Goal: Use online tool/utility: Utilize a website feature to perform a specific function

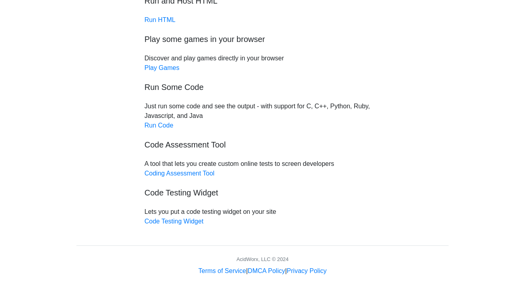
scroll to position [68, 0]
click at [166, 127] on link "Run Code" at bounding box center [158, 125] width 29 height 7
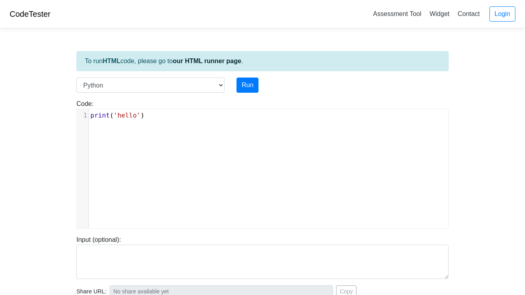
click at [124, 129] on div "xxxxxxxxxx 1 print ( 'hello' )" at bounding box center [268, 174] width 383 height 131
type textarea "print('hello')"
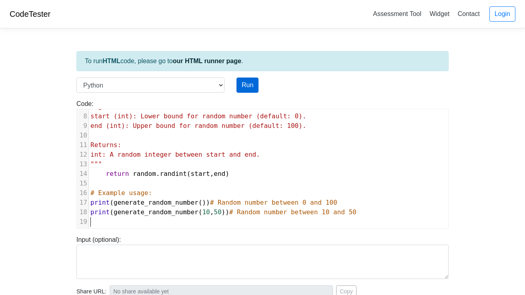
click at [249, 81] on button "Run" at bounding box center [247, 85] width 22 height 15
type input "https://codetester.io/runner?s=woXvA8K5l6"
type textarea "Stdout: 41 31"
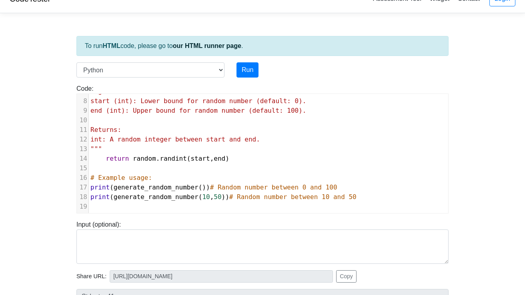
scroll to position [16, 0]
click at [247, 72] on button "Run" at bounding box center [247, 69] width 22 height 15
type input "https://codetester.io/runner?s=wBX9oO1yW5"
type textarea "Stdout: 50 28"
click at [247, 67] on button "Run" at bounding box center [247, 69] width 22 height 15
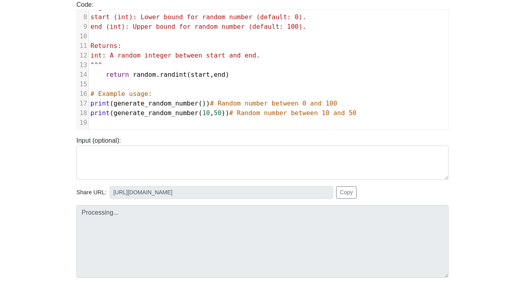
scroll to position [105, 0]
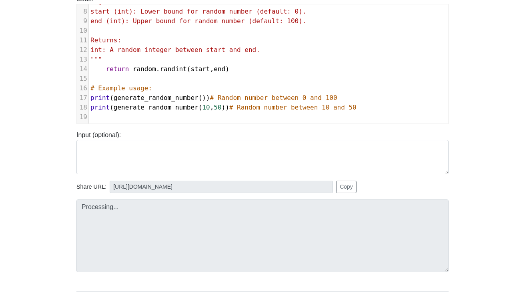
type input "https://codetester.io/runner?s=mRWZm3vmzQ"
type textarea "Stdout: 59 47"
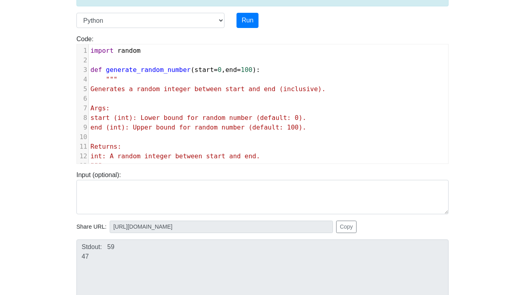
scroll to position [0, 0]
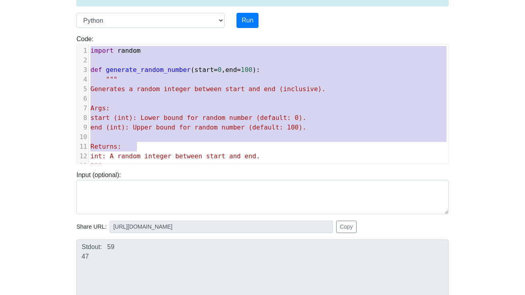
type textarea "import random def generate_random_number(start=0, end=100): """ Generates a ran…"
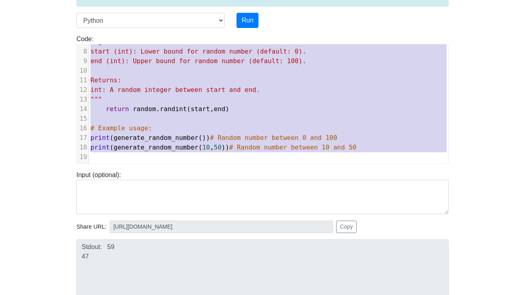
drag, startPoint x: 91, startPoint y: 52, endPoint x: 149, endPoint y: 189, distance: 148.9
click at [149, 189] on div "To run HTML code, please go to our HTML runner page . Language C C++ Go Java Ja…" at bounding box center [262, 166] width 384 height 392
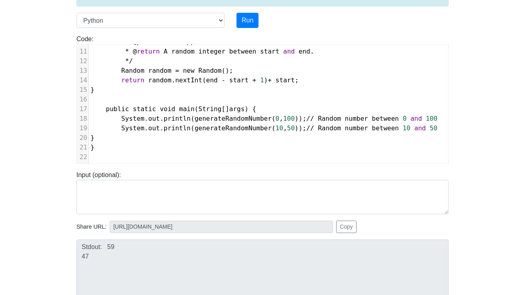
scroll to position [0, 0]
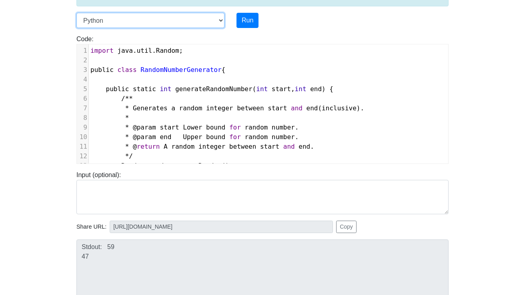
click at [214, 25] on select "C C++ Go Java Javascript Python Ruby" at bounding box center [150, 20] width 148 height 15
select select "java"
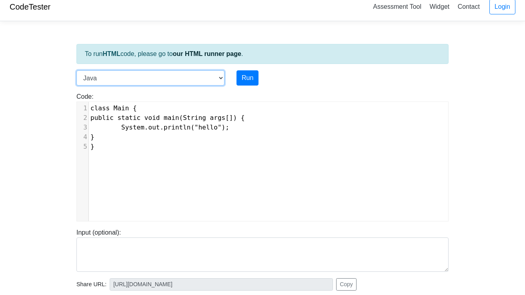
scroll to position [2, 0]
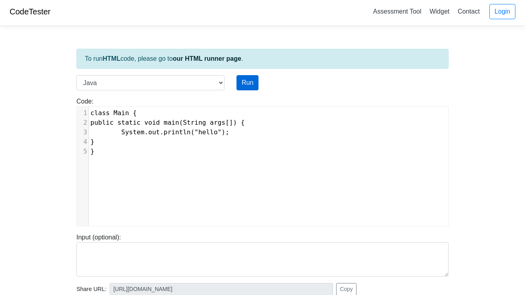
click at [250, 84] on button "Run" at bounding box center [247, 82] width 22 height 15
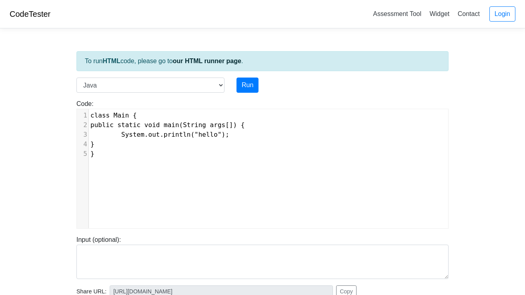
type input "https://codetester.io/runner?s=R9W5M3e5Wx"
type textarea "Stdout: hello"
type textarea "class Main { public static void main(String args[]) { System.out.println("hello…"
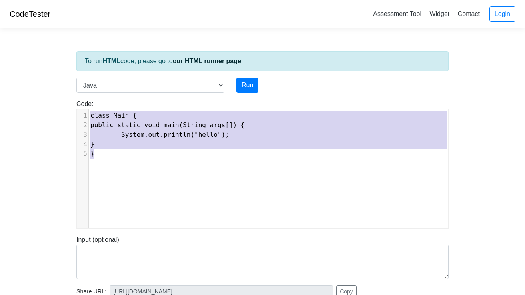
drag, startPoint x: 91, startPoint y: 118, endPoint x: 114, endPoint y: 171, distance: 58.4
click at [114, 171] on div "x 1 class Main { 2 public static void main(String args[]) { 3 System.out.printl…" at bounding box center [268, 174] width 383 height 131
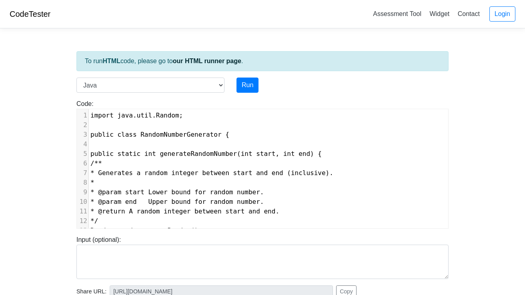
scroll to position [95, 0]
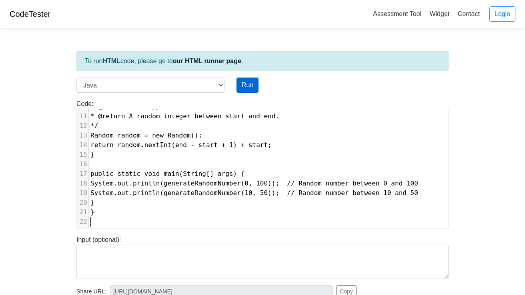
click at [251, 86] on button "Run" at bounding box center [247, 85] width 22 height 15
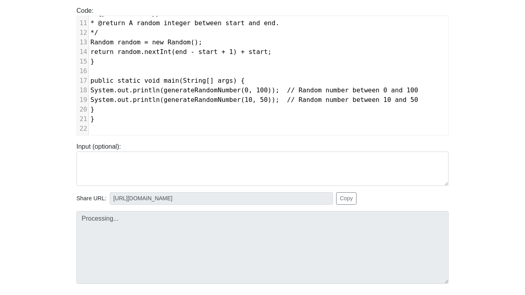
scroll to position [102, 0]
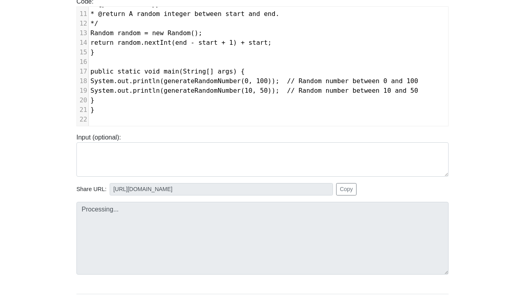
type input "https://codetester.io/runner?s=LPWDxyAjW1"
type textarea "Submission status: Compilation Error Compile Output: Main.java:3: error: class …"
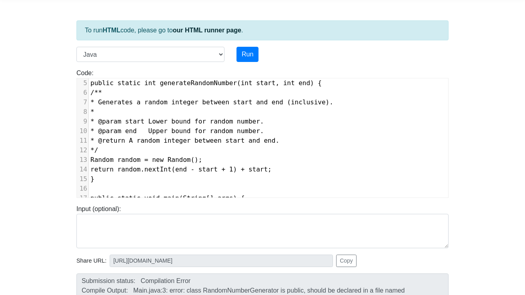
scroll to position [32, 0]
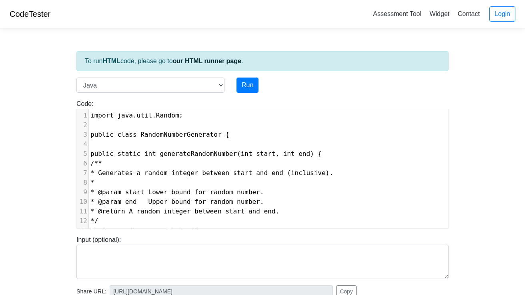
click at [117, 136] on span "public class RandomNumberGenerator {" at bounding box center [159, 135] width 139 height 8
click at [249, 83] on button "Run" at bounding box center [247, 85] width 22 height 15
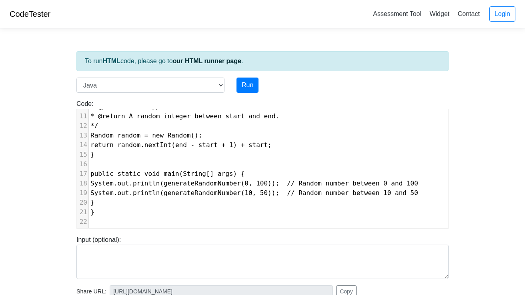
type input "https://codetester.io/runner?s=JOXYY1OeX8"
type textarea "Submission status: Runtime Error (NZEC) Stderr: Error: Could not find or load m…"
